Goal: Task Accomplishment & Management: Use online tool/utility

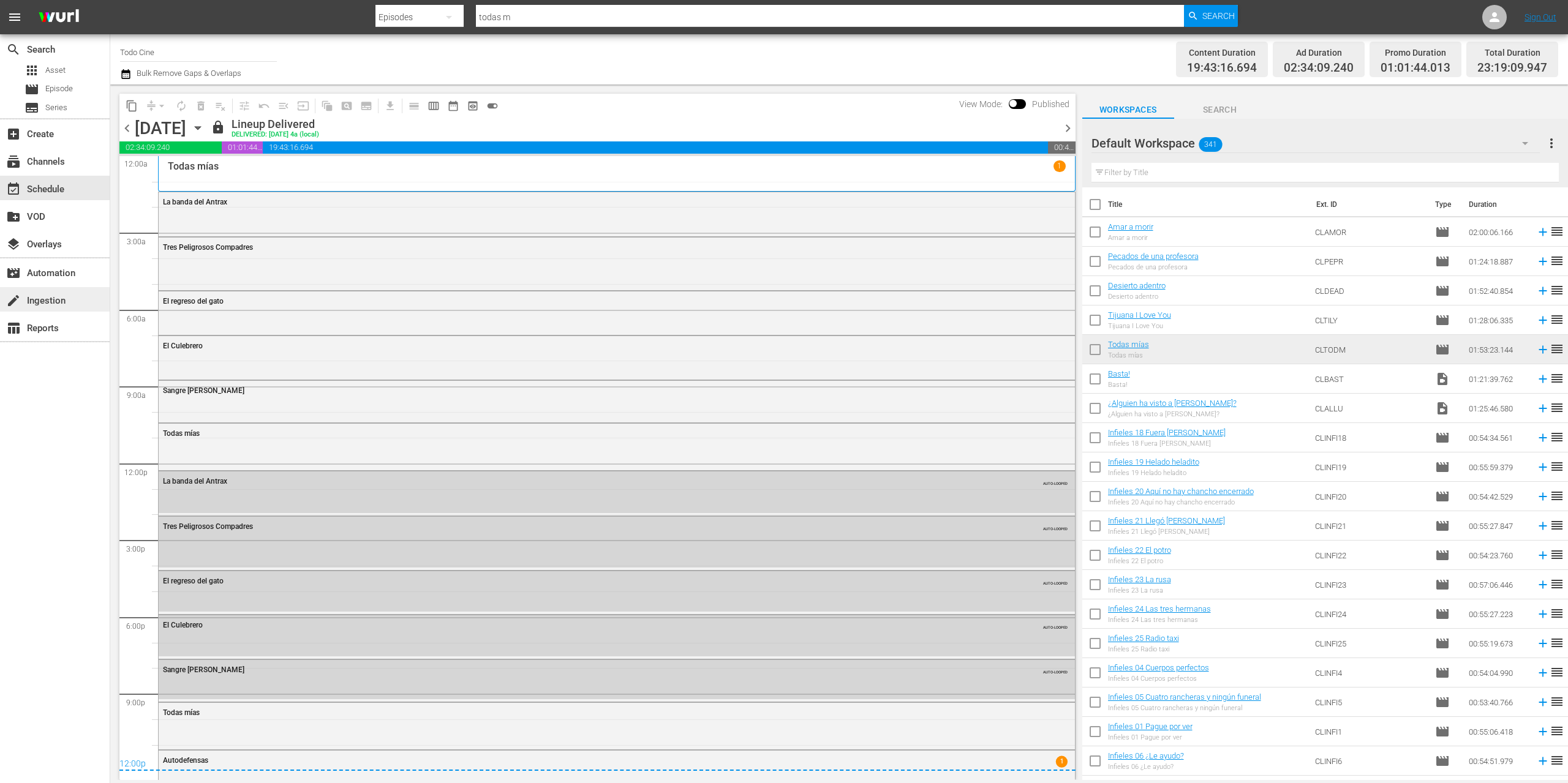
click at [53, 301] on div "create Ingestion" at bounding box center [34, 299] width 69 height 11
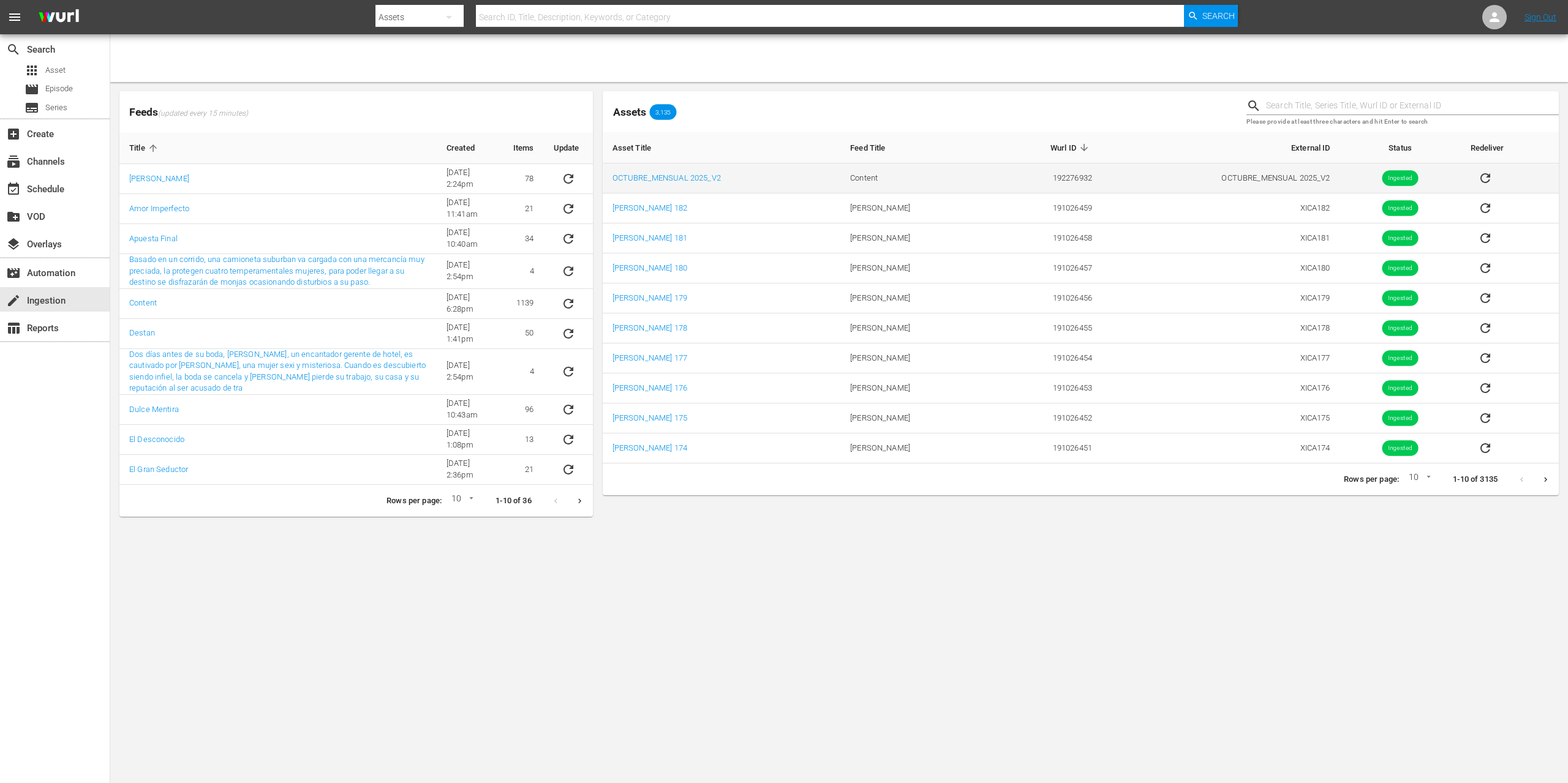
click at [683, 171] on td "OCTUBRE_MENSUAL 2025_V2" at bounding box center [722, 178] width 238 height 30
click at [681, 176] on link "OCTUBRE_MENSUAL 2025_V2" at bounding box center [667, 178] width 109 height 9
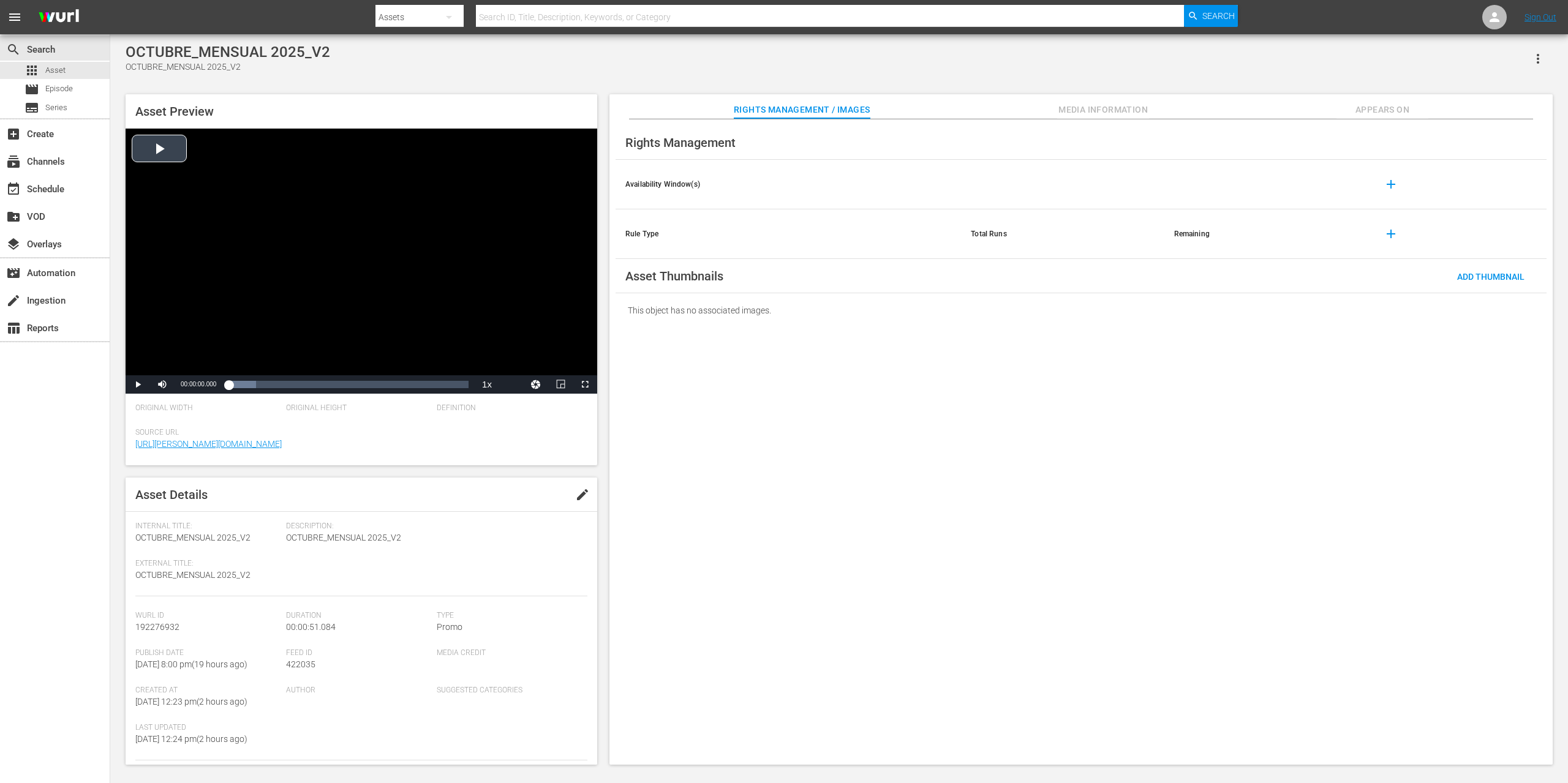
click at [164, 159] on div "Video Player" at bounding box center [361, 252] width 471 height 247
click at [397, 388] on div "00:00:35.836" at bounding box center [397, 384] width 1 height 12
click at [138, 385] on span "Video Player" at bounding box center [138, 385] width 0 height 0
